Goal: Information Seeking & Learning: Learn about a topic

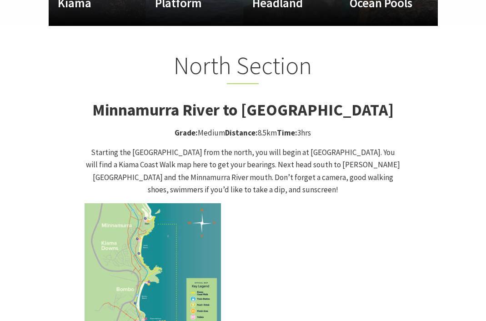
scroll to position [814, 0]
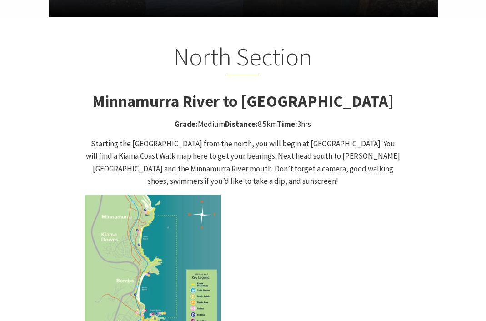
drag, startPoint x: 399, startPoint y: 85, endPoint x: 59, endPoint y: 85, distance: 339.9
copy strong "Minnamurra River to [GEOGRAPHIC_DATA]"
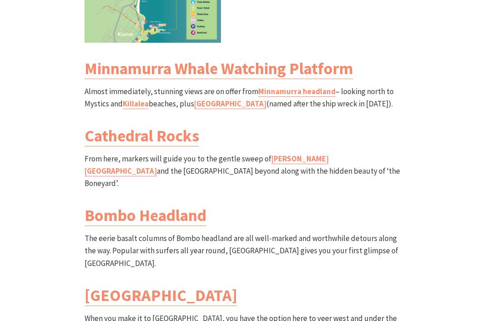
scroll to position [959, 0]
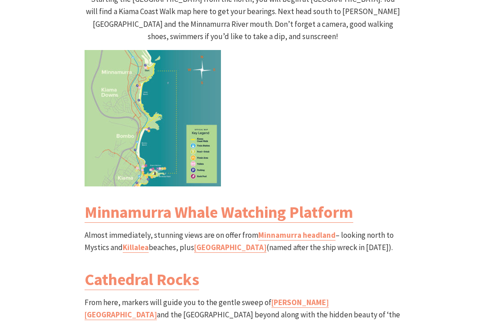
click at [162, 94] on img at bounding box center [153, 118] width 136 height 136
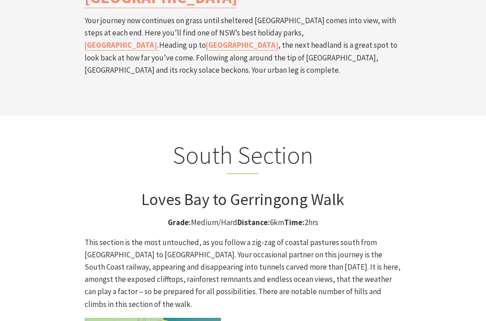
scroll to position [2149, 0]
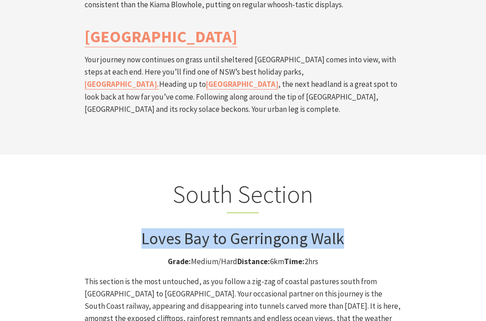
drag, startPoint x: 344, startPoint y: 184, endPoint x: 140, endPoint y: 184, distance: 204.0
click at [140, 229] on h3 "Loves Bay to Gerringong Walk" at bounding box center [243, 239] width 317 height 20
copy h3 "Loves Bay to Gerringong Walk"
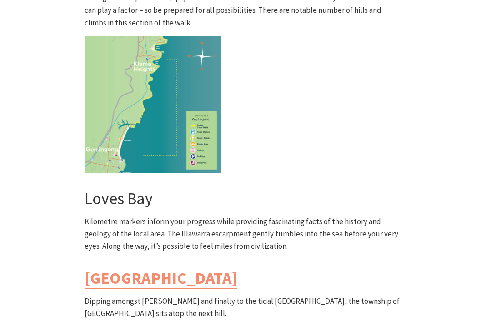
scroll to position [2580, 0]
